Goal: Task Accomplishment & Management: Use online tool/utility

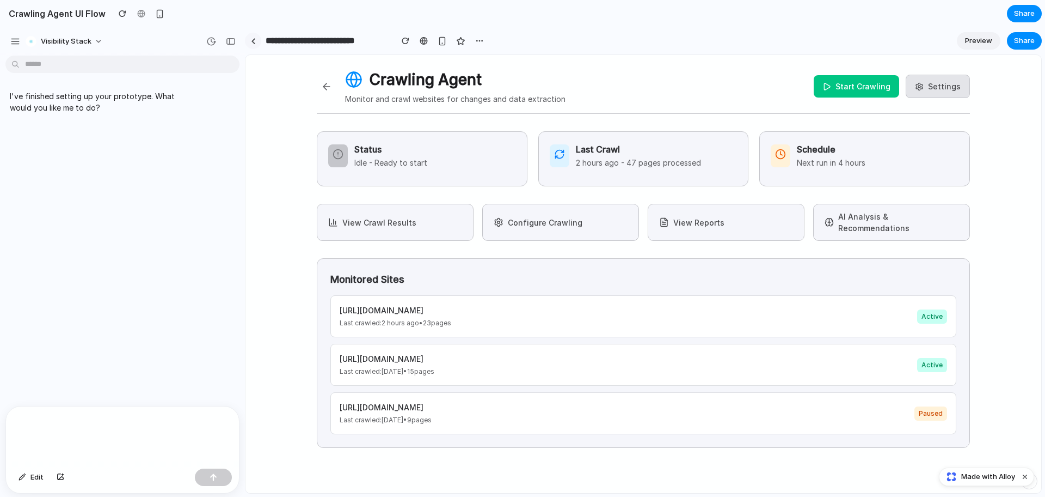
click at [251, 43] on div at bounding box center [253, 41] width 5 height 6
click at [236, 42] on button "button" at bounding box center [230, 41] width 17 height 17
click at [69, 421] on p at bounding box center [122, 422] width 213 height 13
click at [976, 44] on span "Preview" at bounding box center [978, 40] width 27 height 11
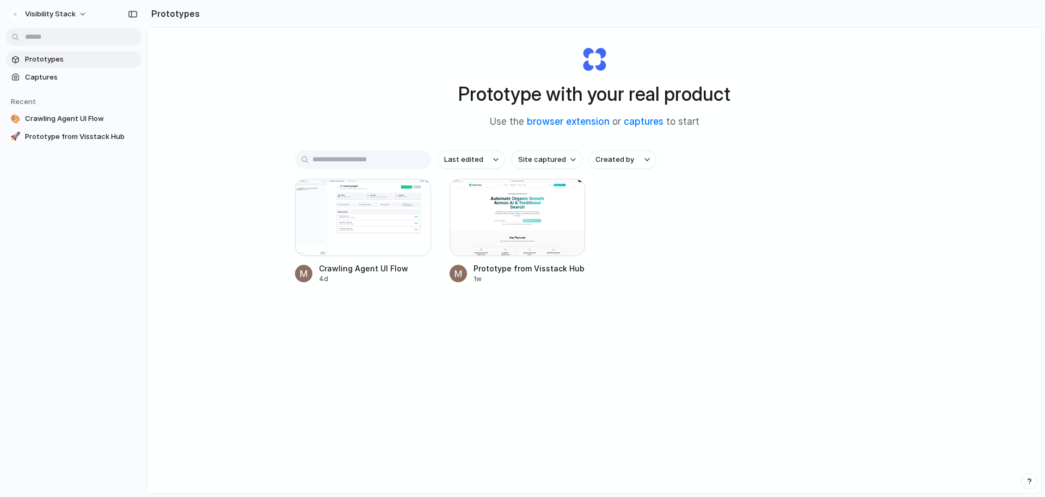
scroll to position [18, 0]
click at [354, 199] on div at bounding box center [363, 216] width 136 height 77
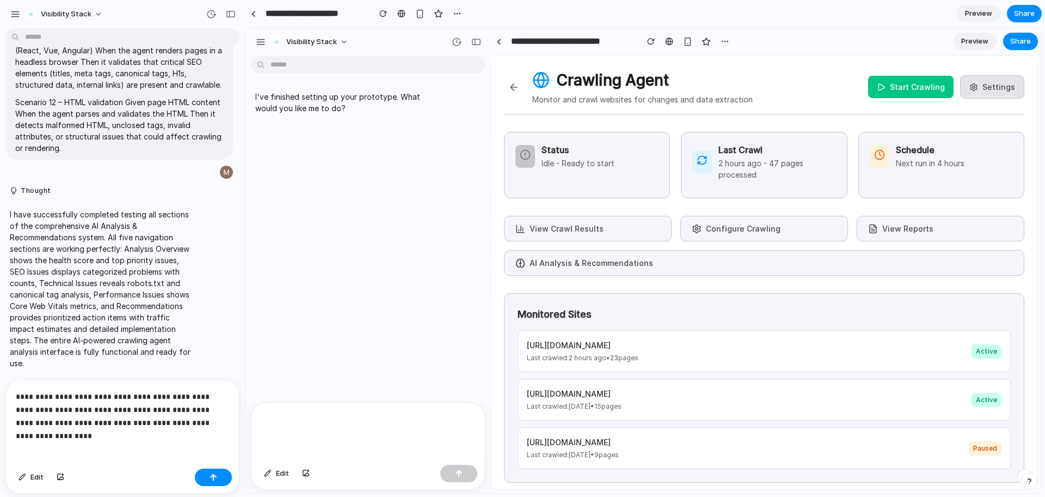
click at [980, 16] on span "Preview" at bounding box center [978, 13] width 27 height 11
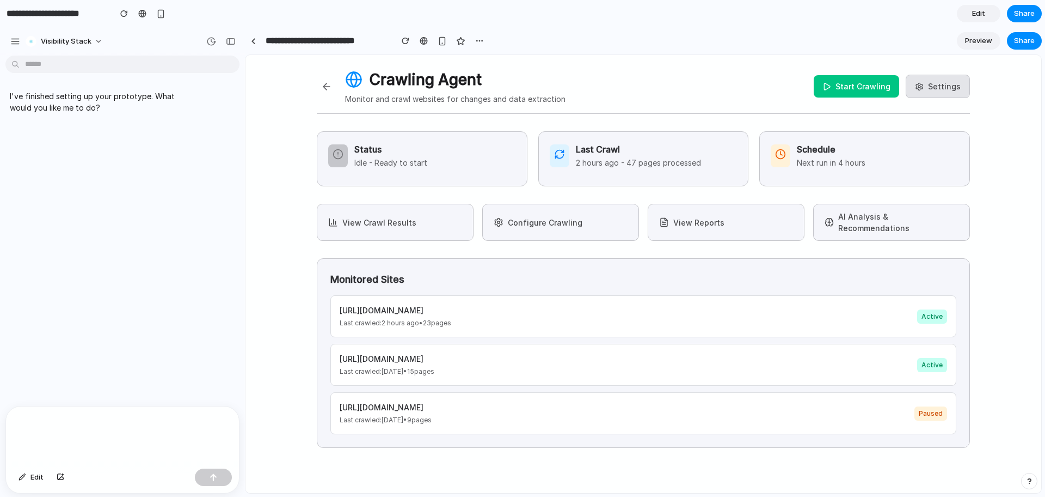
click at [979, 44] on span "Preview" at bounding box center [978, 40] width 27 height 11
click at [480, 39] on div "button" at bounding box center [479, 40] width 9 height 9
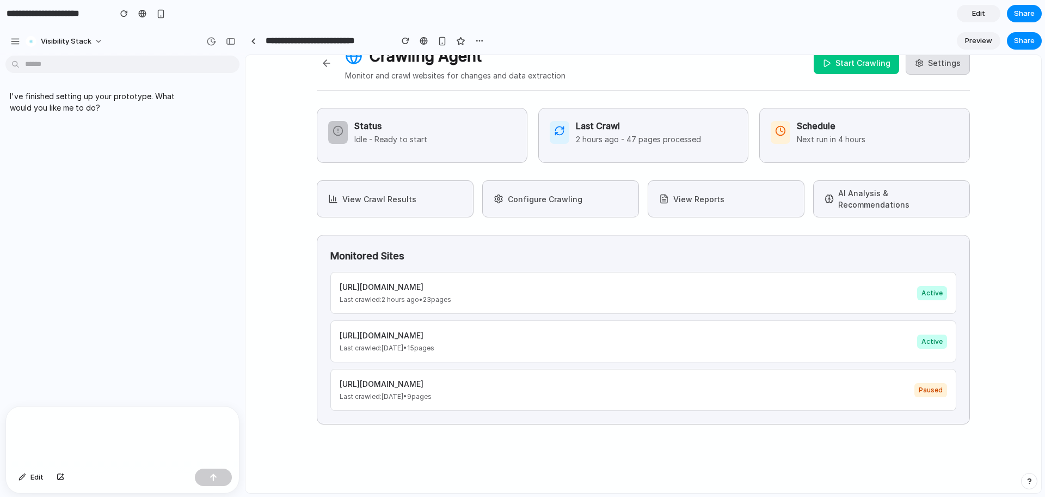
scroll to position [13, 0]
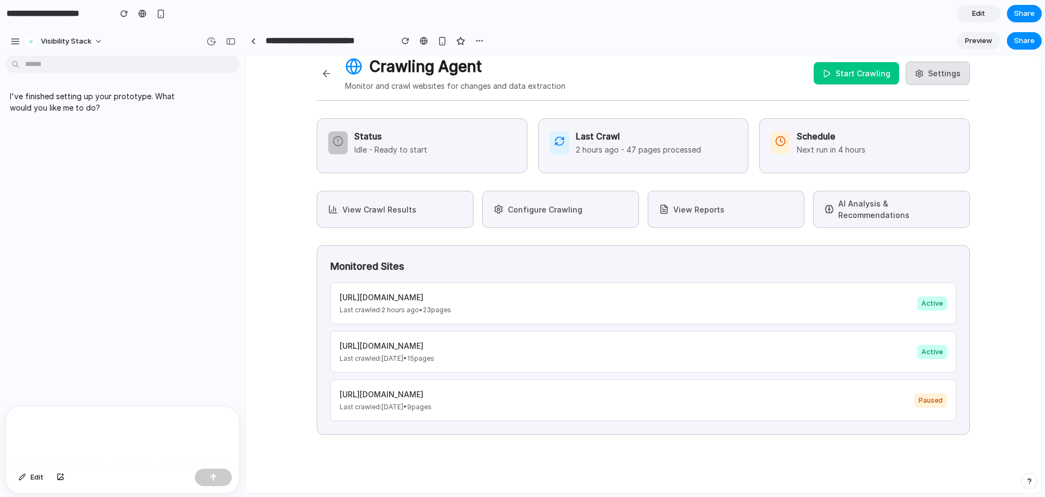
click at [855, 70] on button "Start Crawling" at bounding box center [856, 73] width 85 height 22
click at [835, 70] on button "Stop Crawling" at bounding box center [857, 73] width 84 height 22
click at [835, 70] on button "Start Crawling" at bounding box center [856, 73] width 85 height 22
click at [846, 72] on button "Stop Crawling" at bounding box center [857, 73] width 84 height 22
click at [846, 72] on button "Start Crawling" at bounding box center [856, 73] width 85 height 22
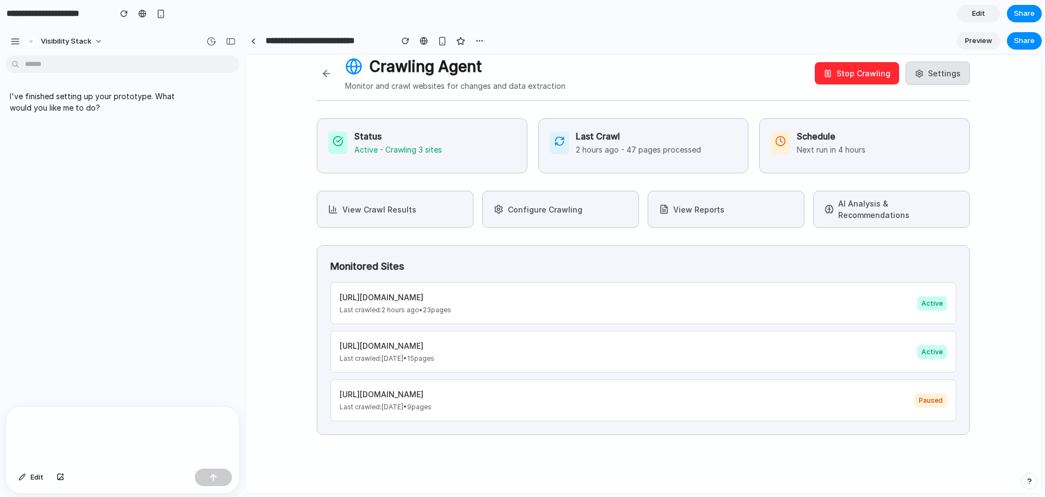
click at [846, 72] on button "Stop Crawling" at bounding box center [857, 73] width 84 height 22
click at [743, 211] on button "View Reports" at bounding box center [726, 209] width 157 height 37
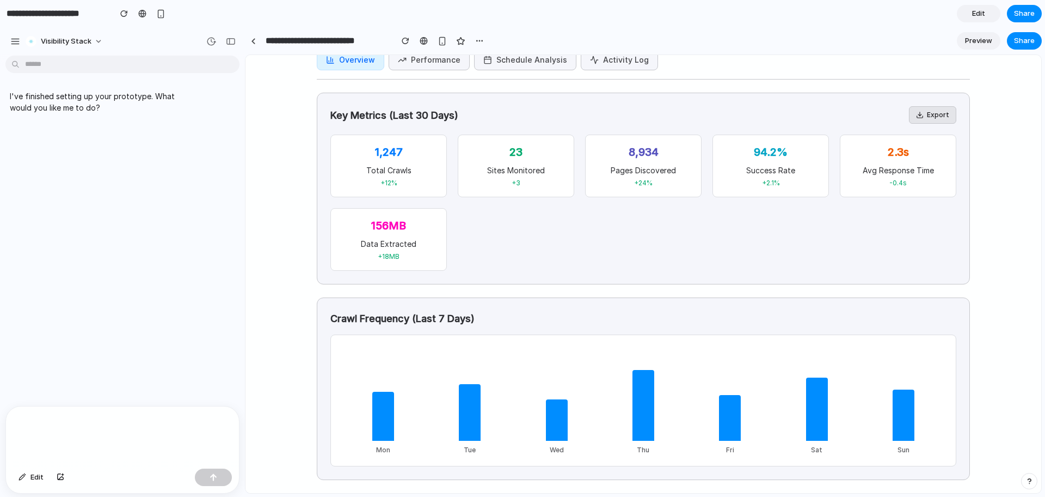
scroll to position [0, 0]
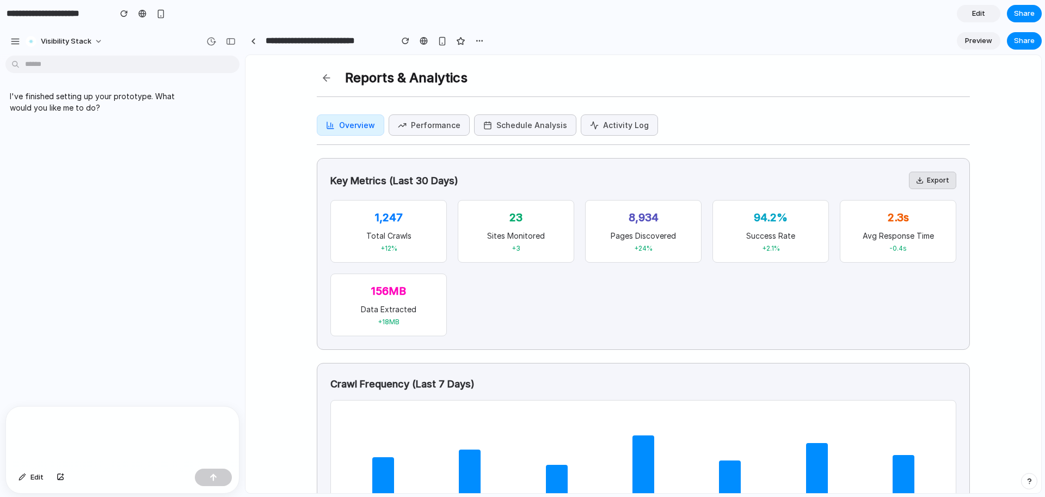
click at [327, 78] on button at bounding box center [327, 78] width 20 height 20
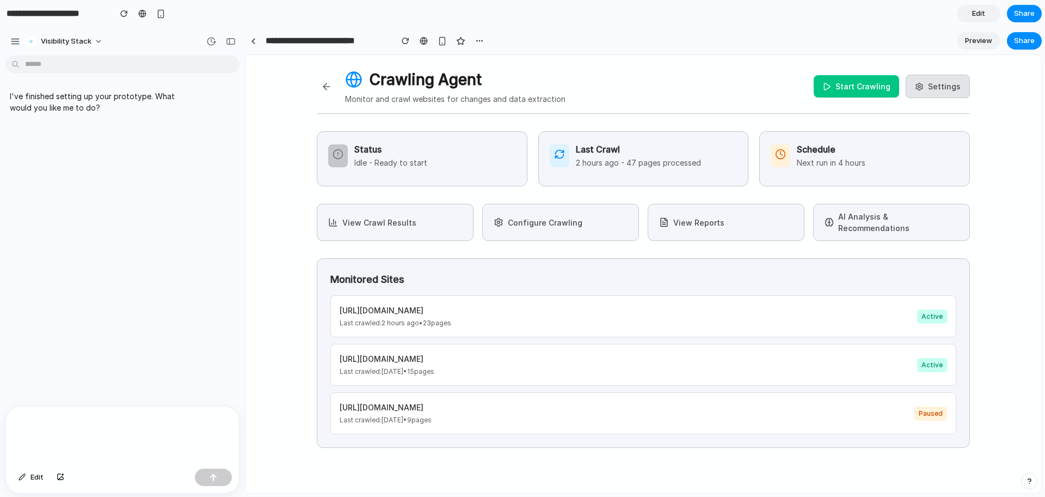
click at [892, 219] on button "AI Analysis & Recommendations" at bounding box center [892, 222] width 157 height 37
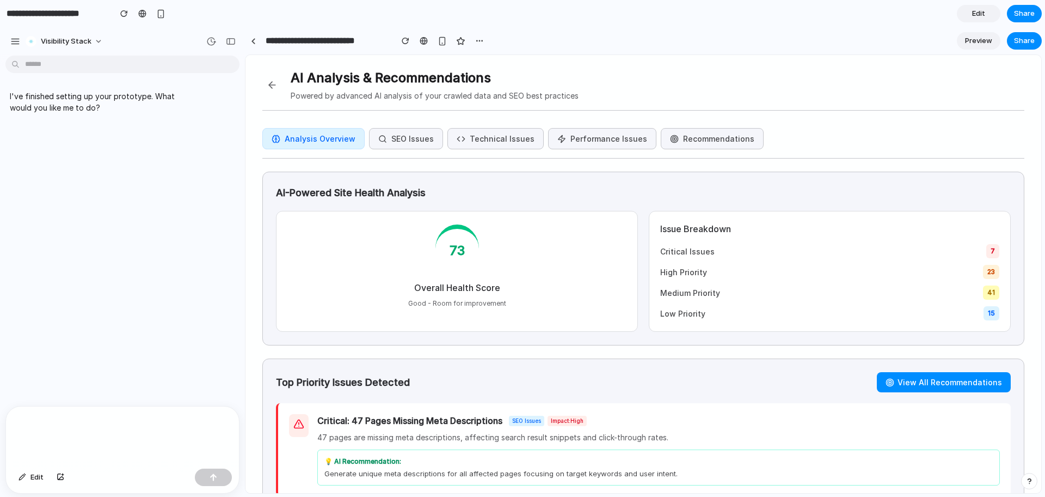
click at [699, 143] on button "Recommendations" at bounding box center [712, 138] width 103 height 21
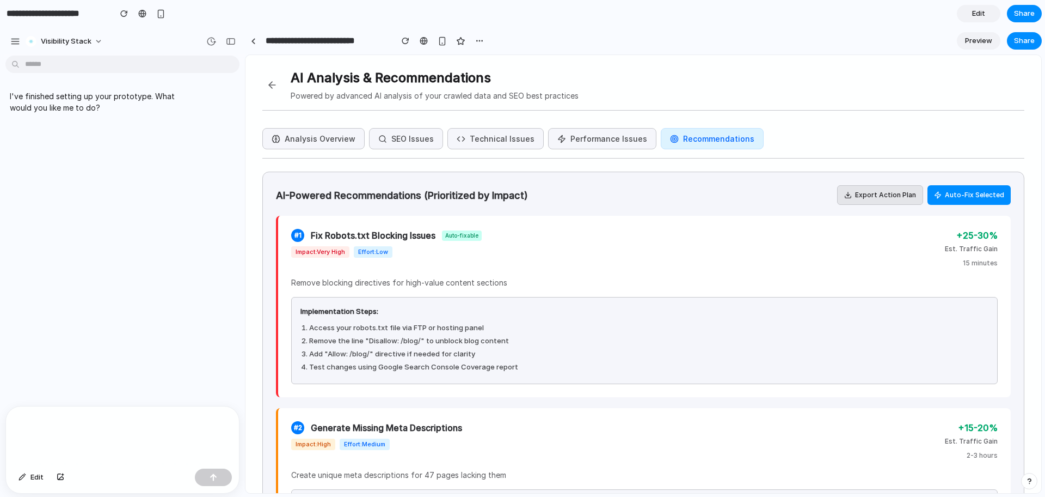
drag, startPoint x: 697, startPoint y: 137, endPoint x: 814, endPoint y: 284, distance: 187.6
click at [268, 83] on button at bounding box center [272, 85] width 20 height 20
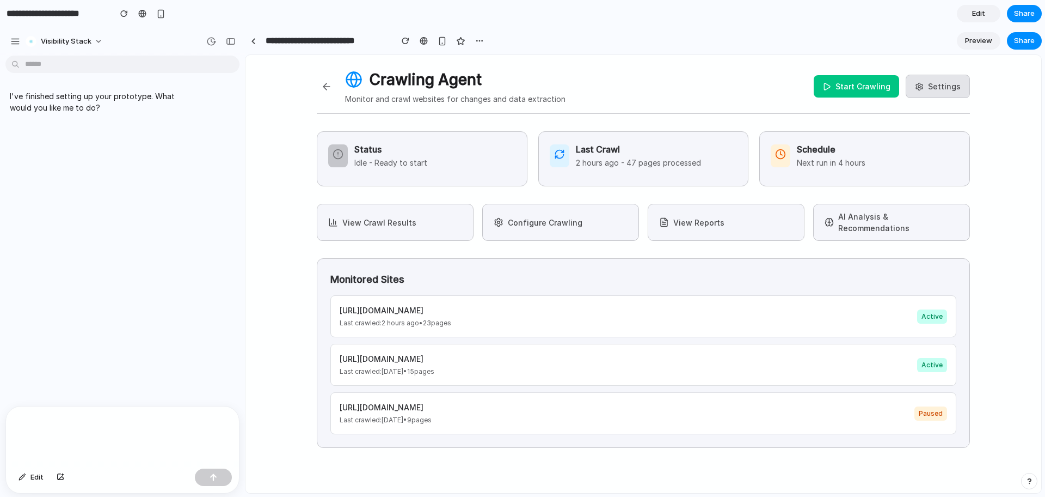
click at [400, 215] on button "View Crawl Results" at bounding box center [395, 222] width 157 height 37
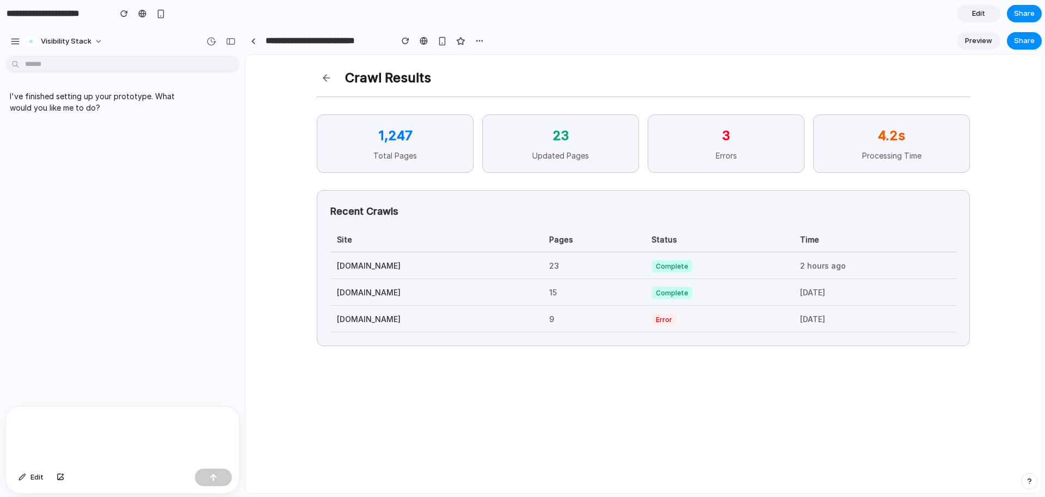
drag, startPoint x: 858, startPoint y: 130, endPoint x: 950, endPoint y: 142, distance: 92.7
click at [950, 142] on p "4.2s" at bounding box center [892, 136] width 134 height 20
click at [323, 78] on button at bounding box center [327, 78] width 20 height 20
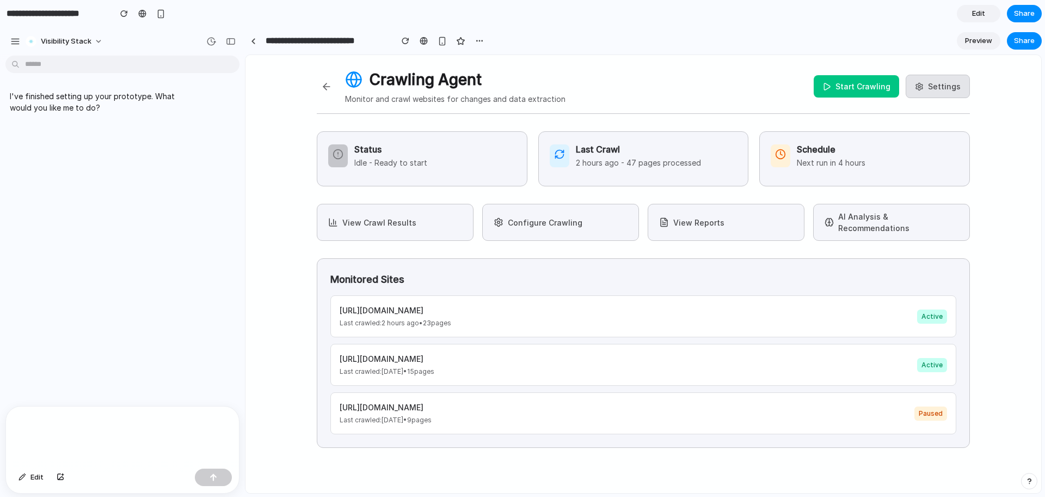
click at [891, 213] on button "AI Analysis & Recommendations" at bounding box center [892, 222] width 157 height 37
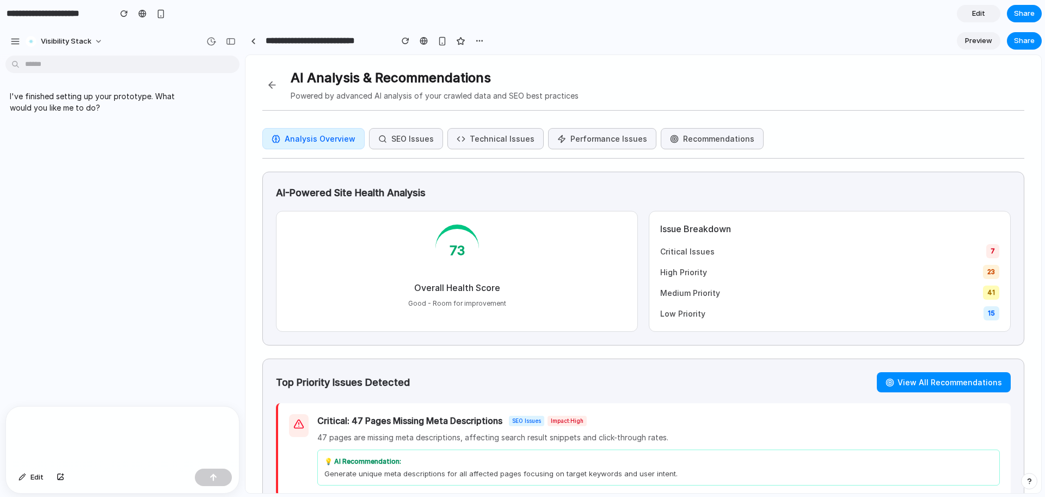
click at [694, 151] on div "Analysis Overview SEO Issues Technical Issues Performance Issues Recommendations" at bounding box center [643, 143] width 762 height 30
drag, startPoint x: 694, startPoint y: 150, endPoint x: 698, endPoint y: 143, distance: 7.8
click at [698, 143] on div "Analysis Overview SEO Issues Technical Issues Performance Issues Recommendations" at bounding box center [643, 143] width 762 height 30
click at [698, 143] on button "Recommendations" at bounding box center [712, 138] width 103 height 21
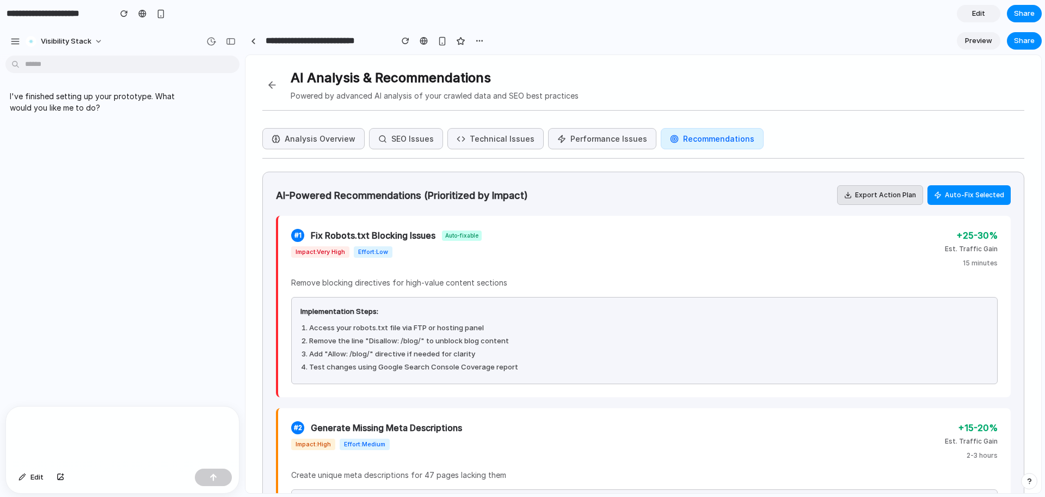
click at [271, 83] on button at bounding box center [272, 85] width 20 height 20
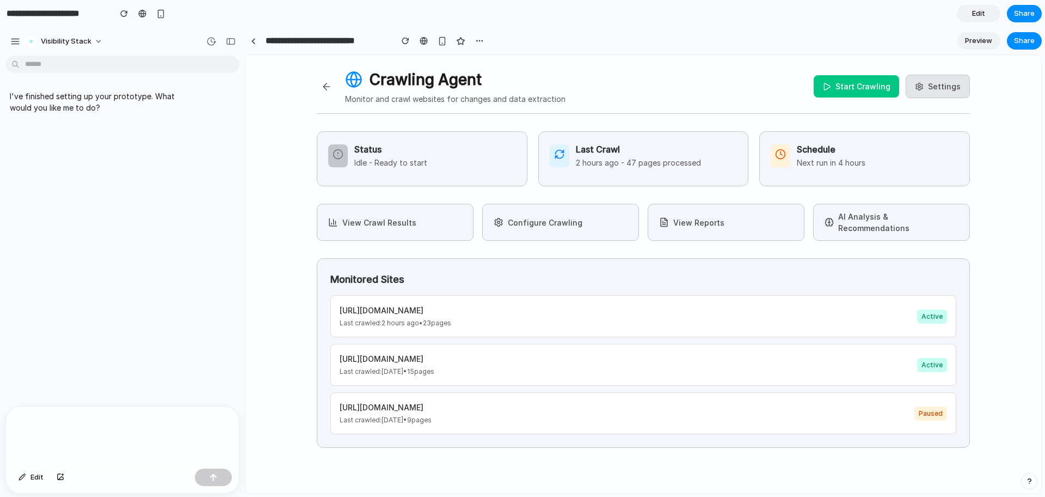
click at [887, 221] on button "AI Analysis & Recommendations" at bounding box center [892, 222] width 157 height 37
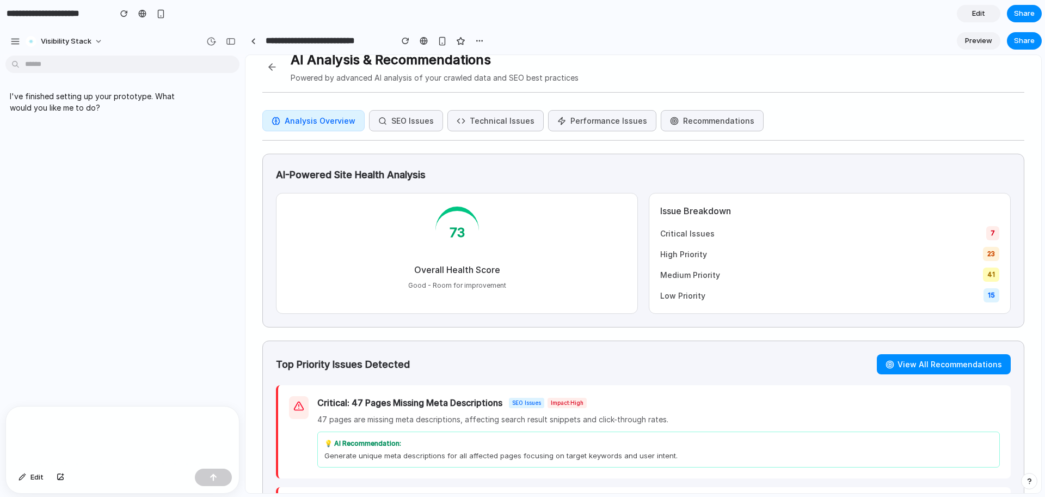
scroll to position [19, 0]
click at [717, 116] on button "Recommendations" at bounding box center [712, 119] width 103 height 21
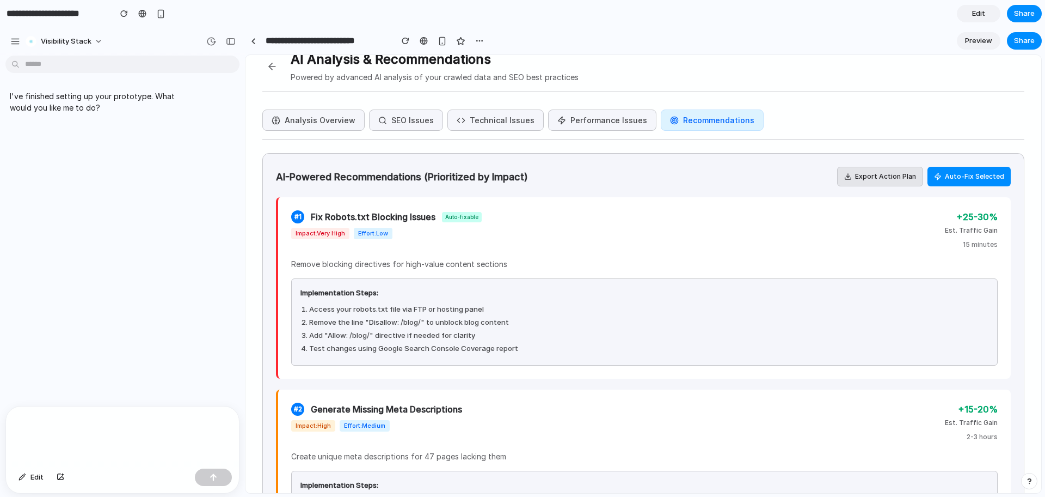
click at [302, 115] on button "Analysis Overview" at bounding box center [313, 119] width 102 height 21
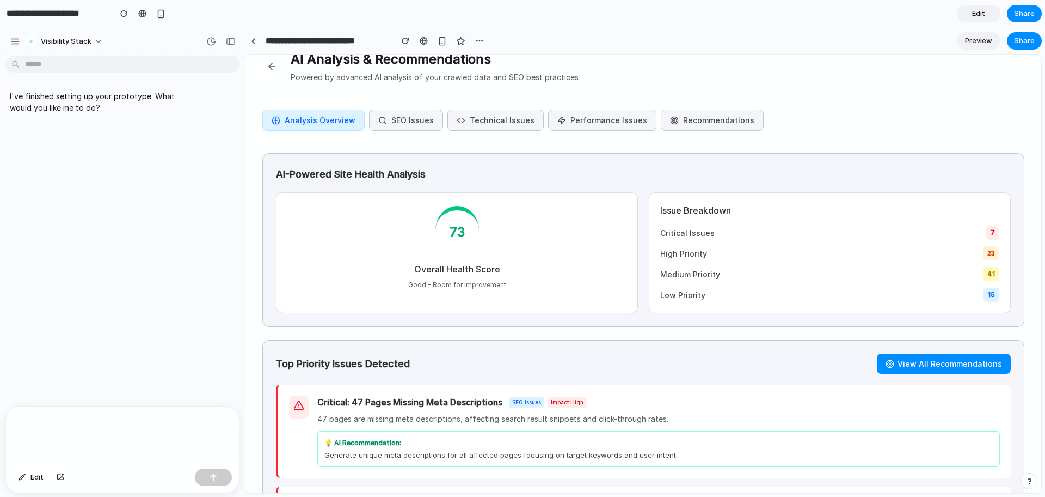
click at [400, 127] on button "SEO Issues" at bounding box center [406, 119] width 74 height 21
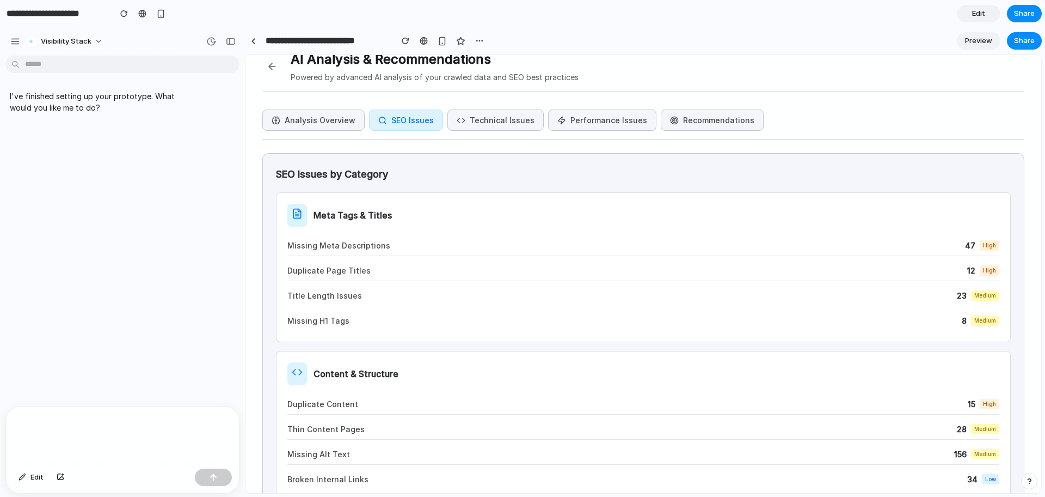
click at [333, 125] on button "Analysis Overview" at bounding box center [313, 119] width 102 height 21
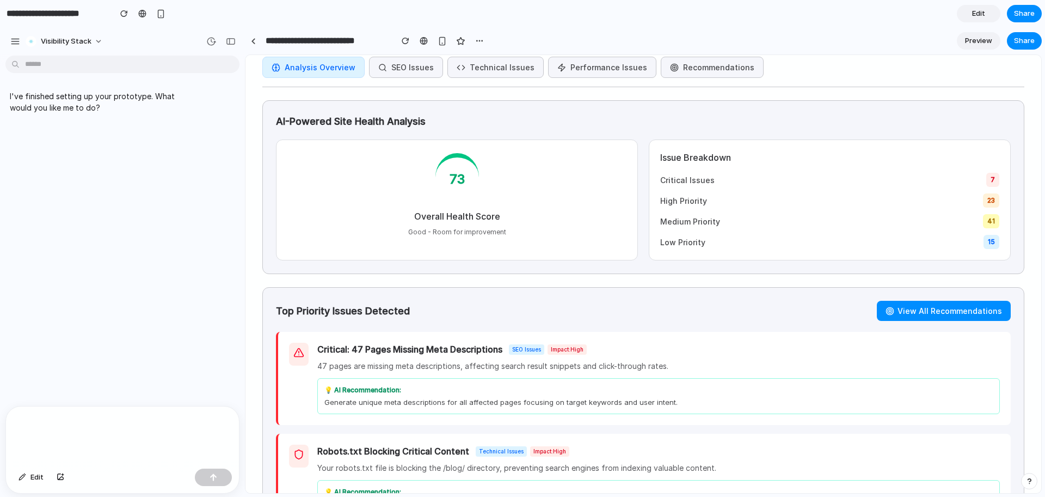
scroll to position [0, 0]
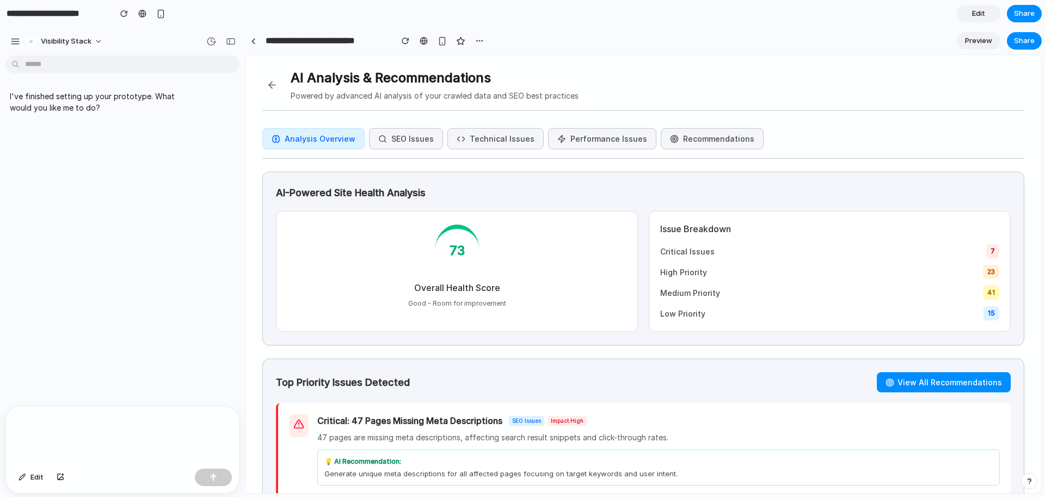
click at [268, 79] on button at bounding box center [272, 85] width 20 height 20
